Goal: Browse casually

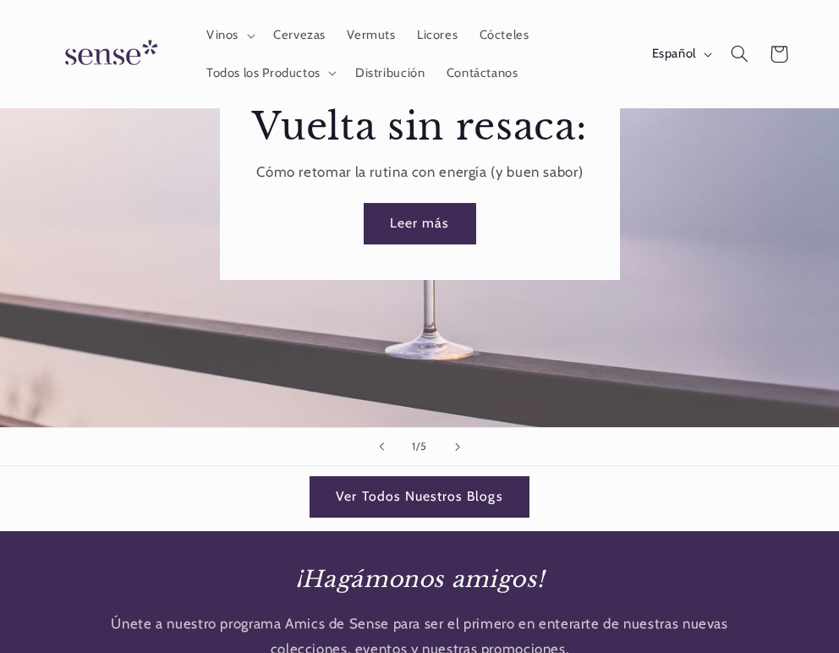
scroll to position [2049, 0]
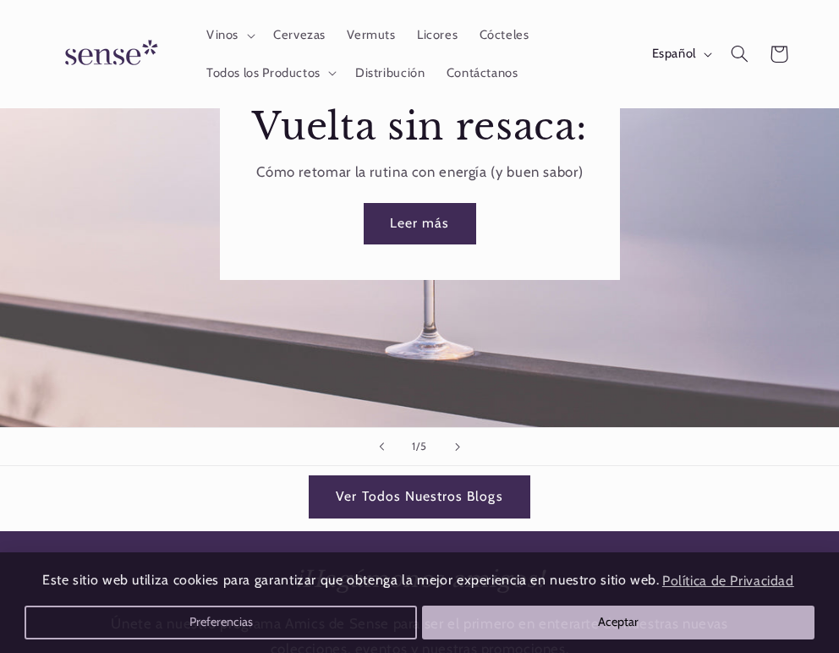
click at [481, 476] on link "Ver Todos Nuestros Blogs" at bounding box center [420, 496] width 220 height 41
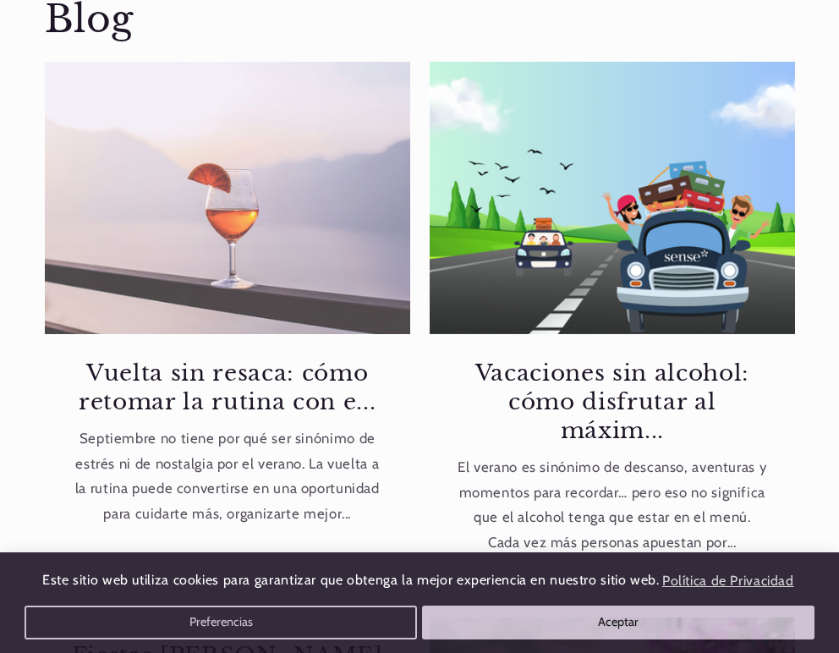
scroll to position [0, 723]
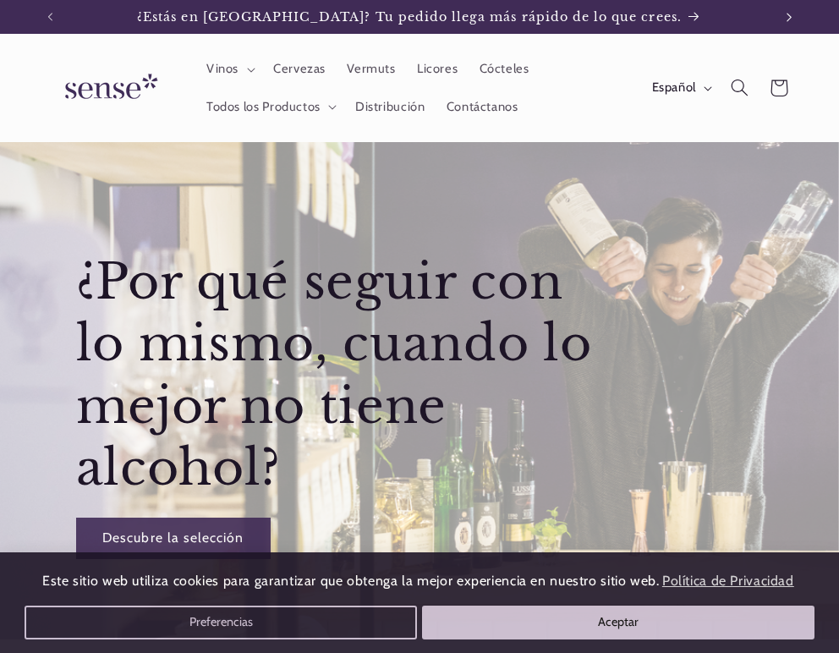
click at [787, 15] on icon "Anuncio siguiente" at bounding box center [790, 17] width 6 height 10
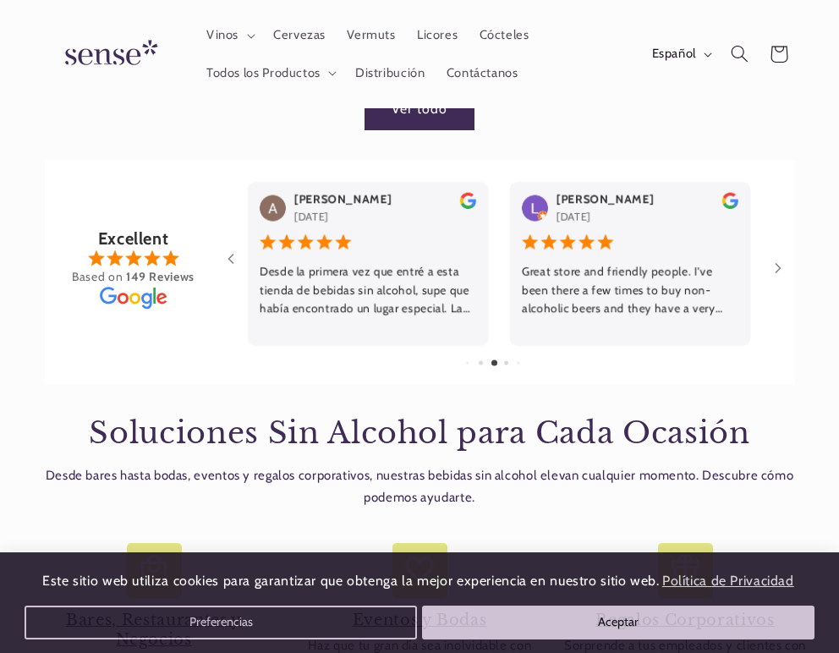
scroll to position [1246, 0]
